Goal: Find specific page/section: Find specific page/section

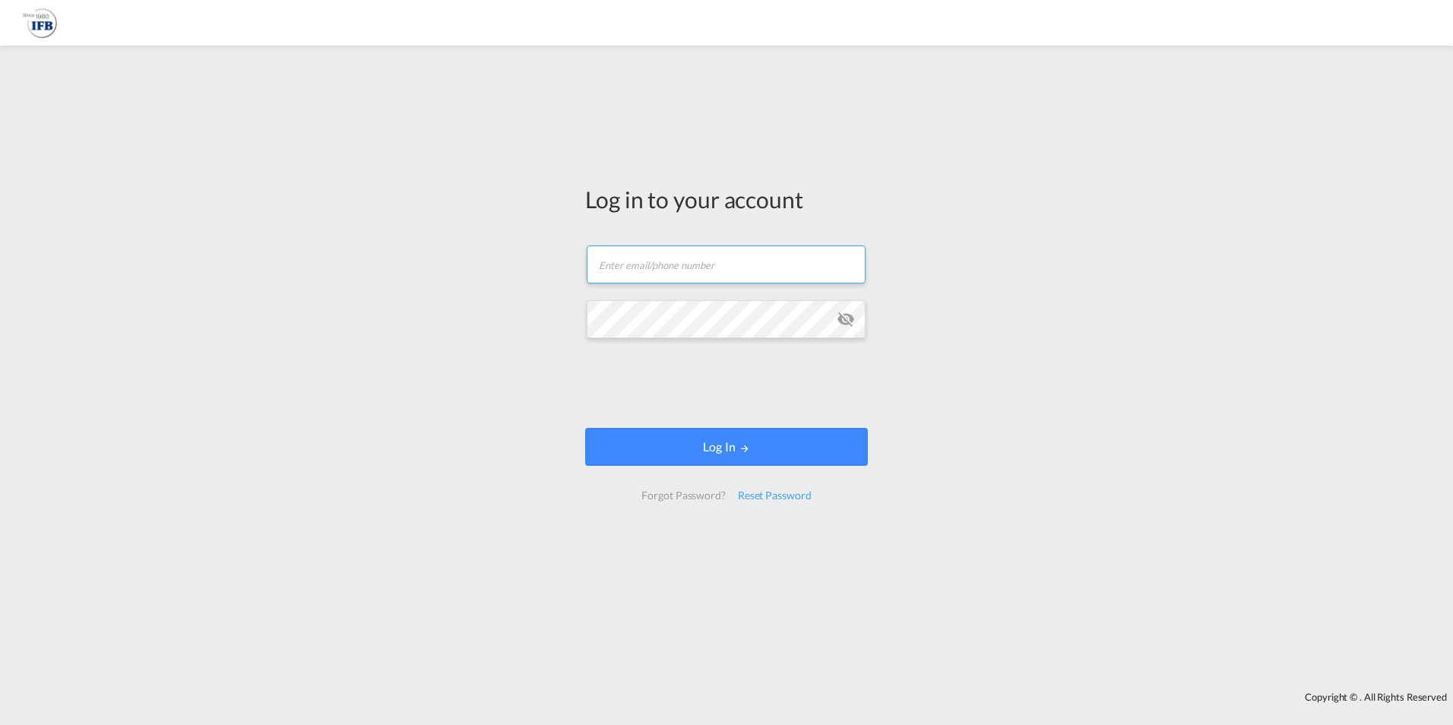
click at [695, 266] on input "text" at bounding box center [726, 264] width 279 height 38
type input "[PERSON_NAME][EMAIL_ADDRESS][DOMAIN_NAME]"
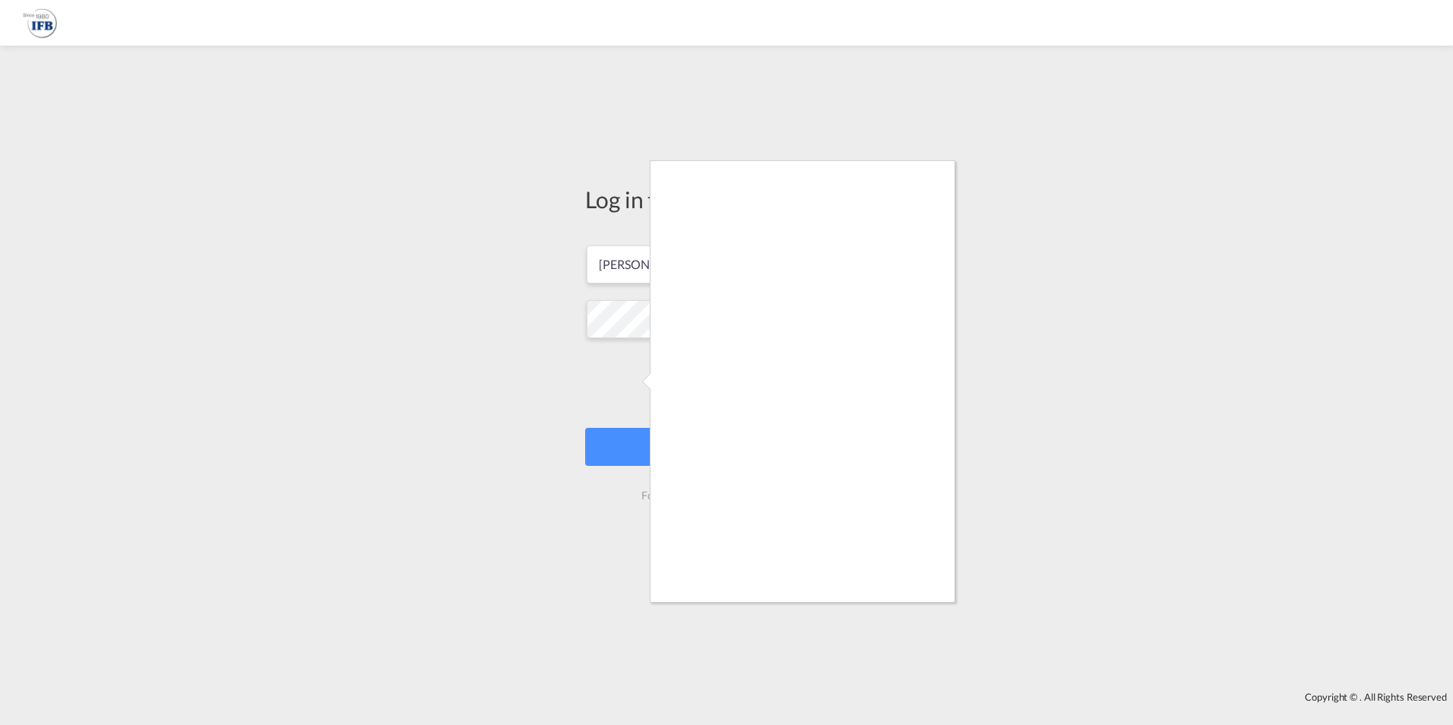
click at [650, 419] on div at bounding box center [726, 362] width 1453 height 725
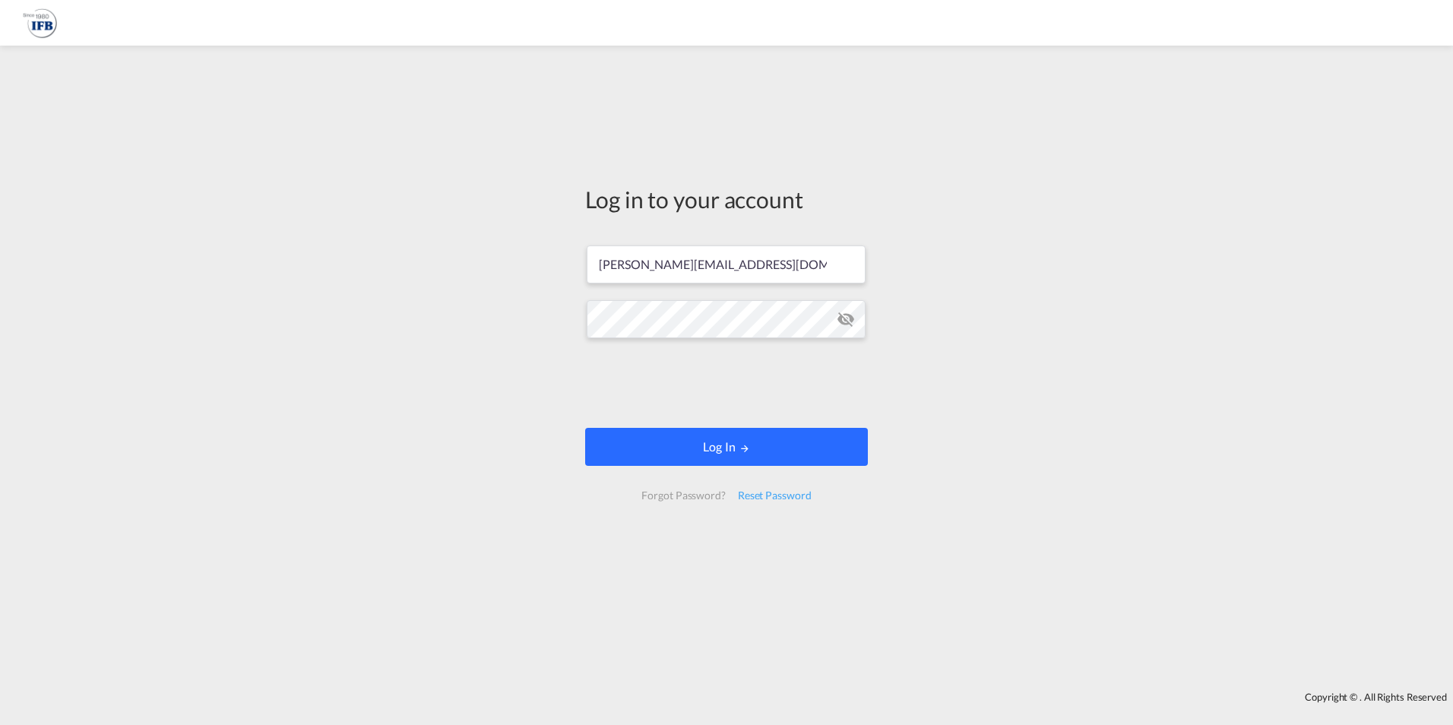
click at [781, 458] on button "Log In" at bounding box center [726, 447] width 283 height 38
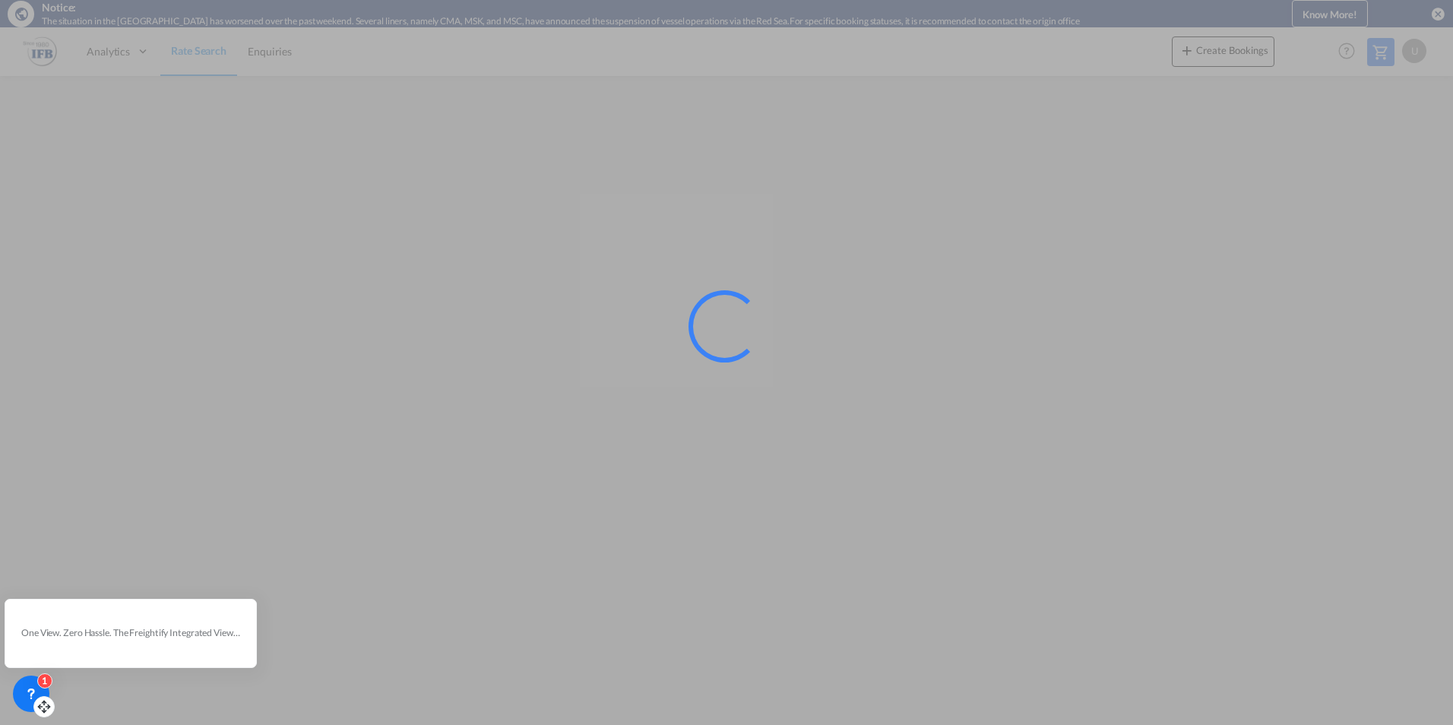
click at [36, 691] on icon at bounding box center [31, 693] width 15 height 15
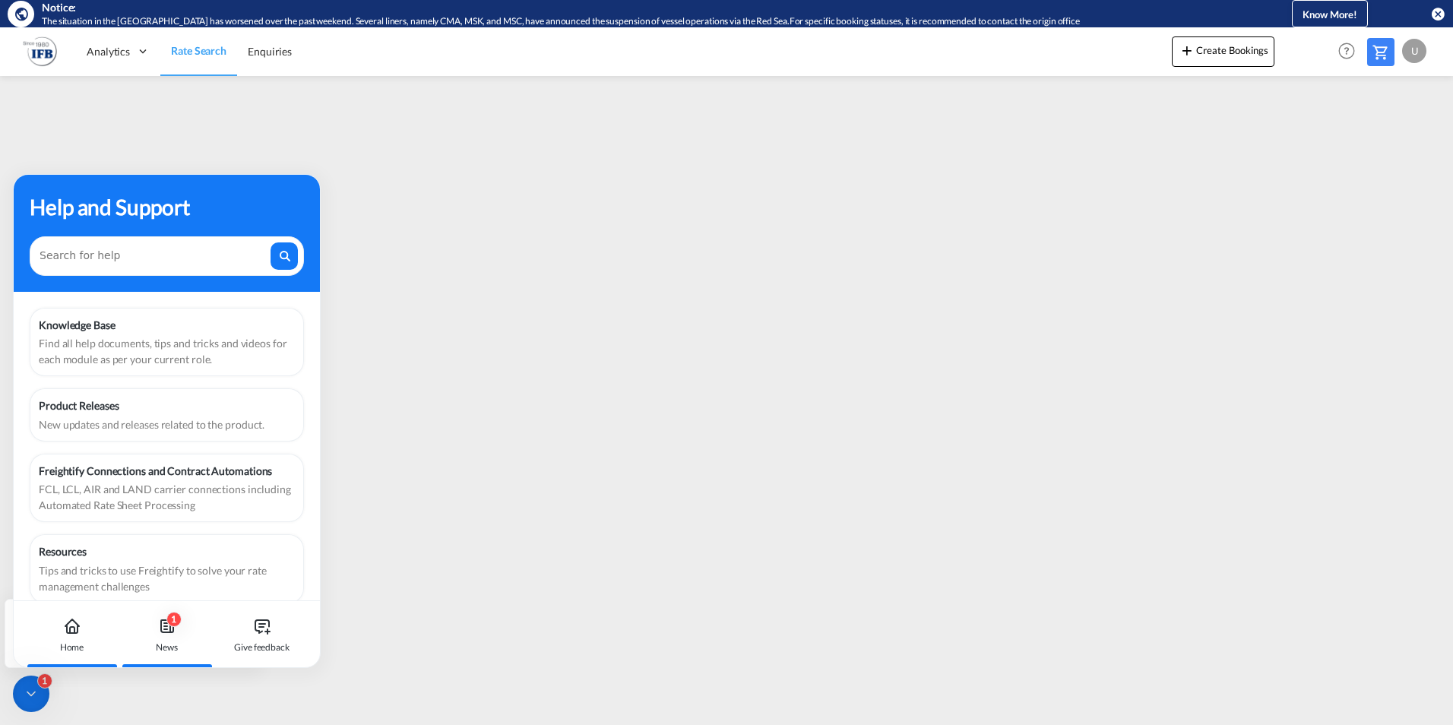
click at [166, 636] on div "1 News" at bounding box center [167, 634] width 84 height 67
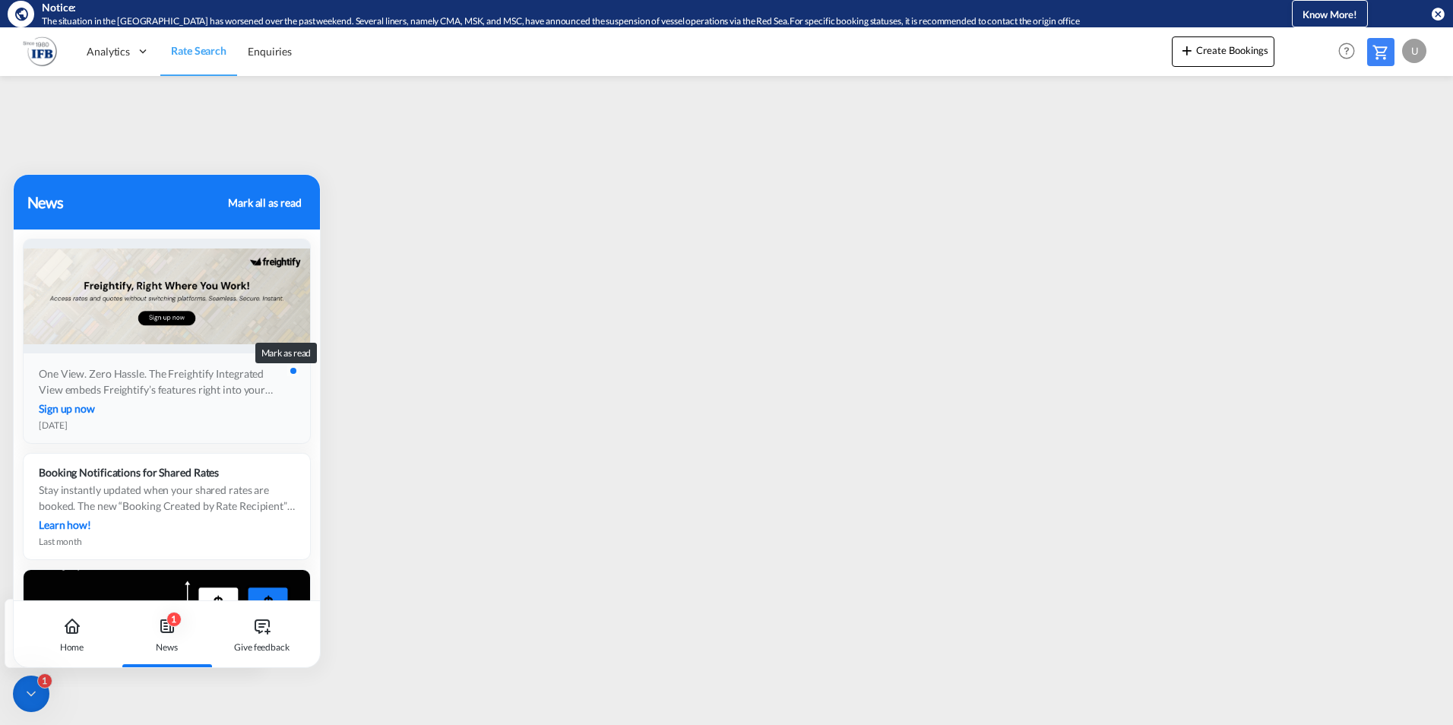
click at [290, 370] on div at bounding box center [293, 371] width 6 height 6
click at [27, 693] on icon at bounding box center [31, 693] width 15 height 15
